Goal: Information Seeking & Learning: Find contact information

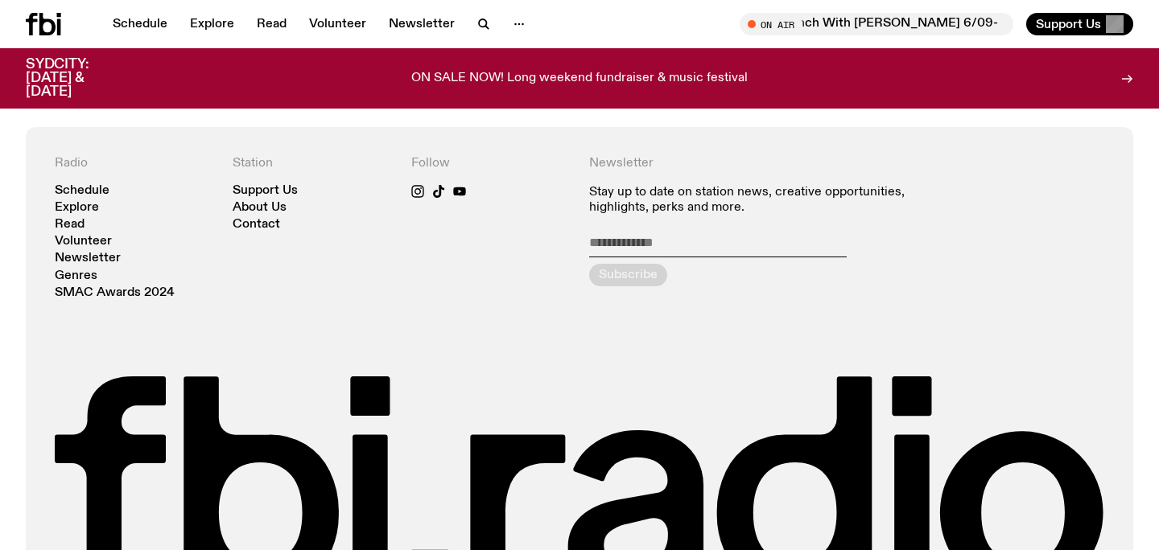
scroll to position [3458, 0]
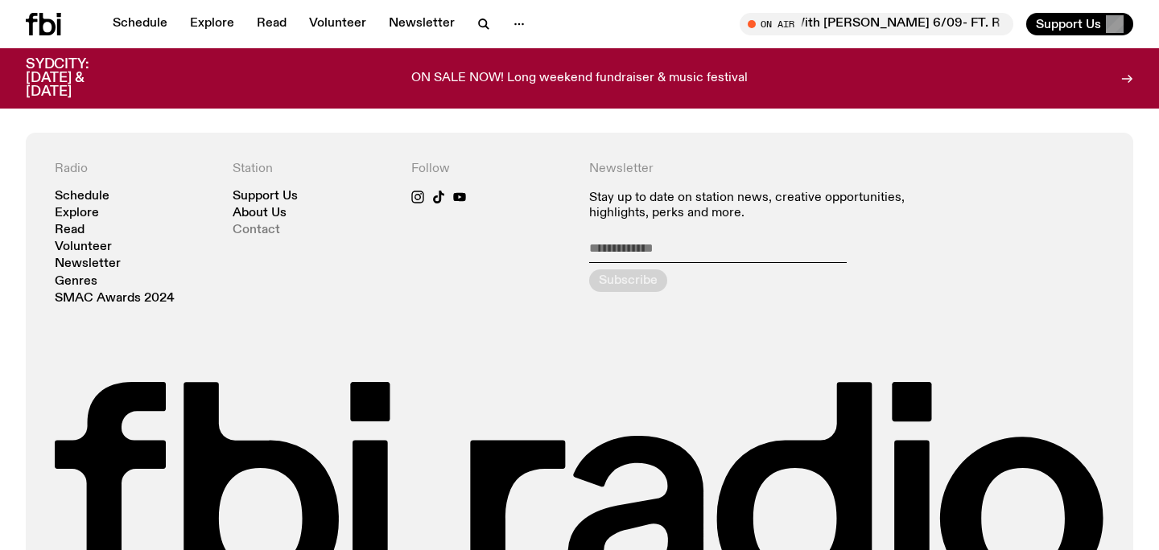
click at [258, 225] on link "Contact" at bounding box center [256, 231] width 47 height 12
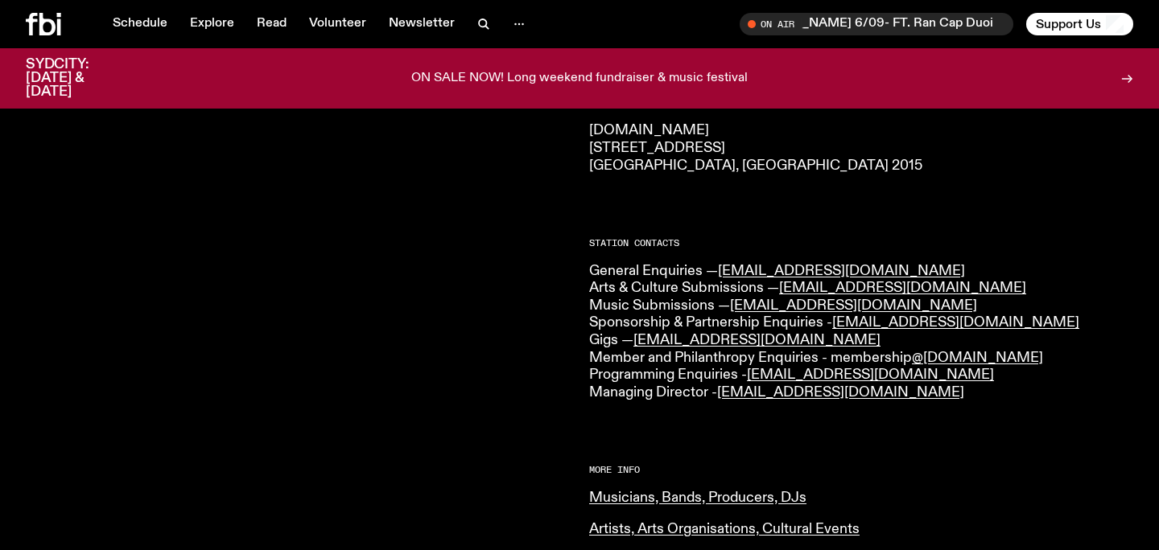
scroll to position [304, 0]
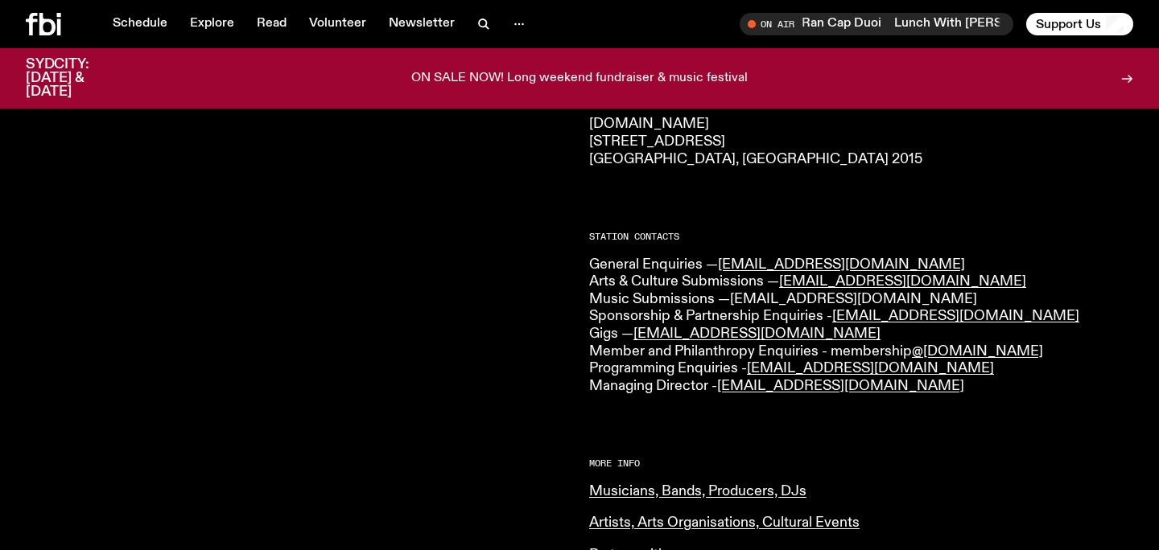
click at [768, 296] on link "[EMAIL_ADDRESS][DOMAIN_NAME]" at bounding box center [853, 299] width 247 height 14
click at [690, 331] on link "[EMAIL_ADDRESS][DOMAIN_NAME]" at bounding box center [756, 334] width 247 height 14
drag, startPoint x: 874, startPoint y: 298, endPoint x: 733, endPoint y: 297, distance: 140.8
click at [733, 297] on p "General Enquiries — [EMAIL_ADDRESS][DOMAIN_NAME] Arts & Culture Submissions — […" at bounding box center [861, 326] width 544 height 139
copy link "[EMAIL_ADDRESS][DOMAIN_NAME]"
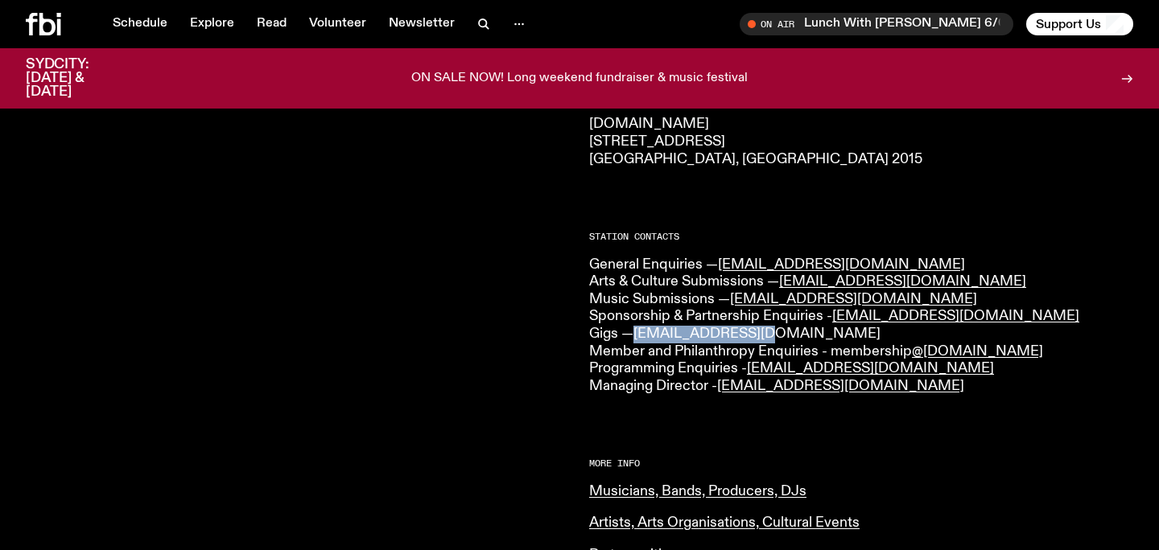
drag, startPoint x: 760, startPoint y: 335, endPoint x: 640, endPoint y: 335, distance: 119.9
click at [640, 335] on p "General Enquiries — [EMAIL_ADDRESS][DOMAIN_NAME] Arts & Culture Submissions — […" at bounding box center [861, 326] width 544 height 139
copy link "[EMAIL_ADDRESS][DOMAIN_NAME]"
